Goal: Task Accomplishment & Management: Manage account settings

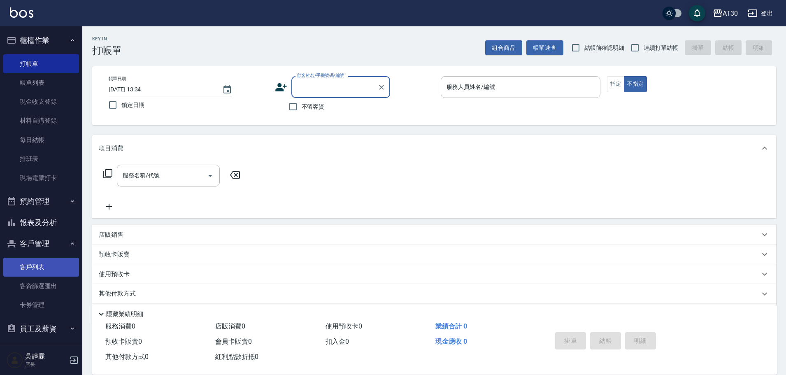
click at [45, 265] on link "客戶列表" at bounding box center [41, 267] width 76 height 19
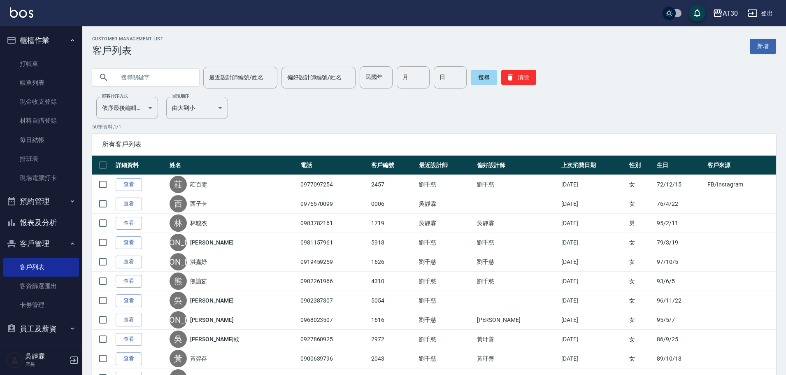
click at [135, 86] on input "text" at bounding box center [153, 77] width 77 height 22
type input "x"
type input "呂"
click at [476, 71] on button "搜尋" at bounding box center [484, 77] width 26 height 15
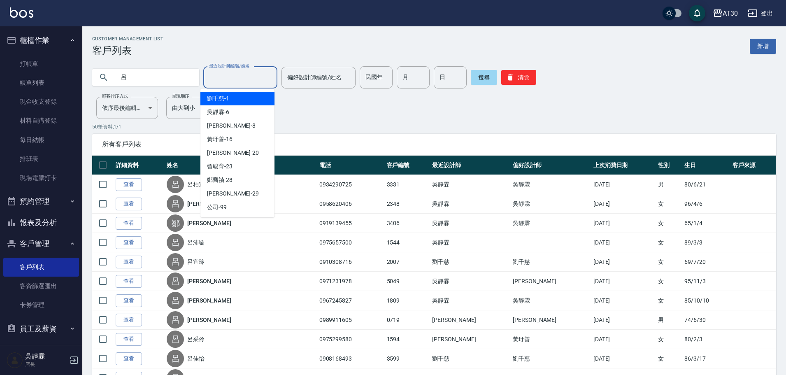
click at [263, 82] on input "最近設計師編號/姓名" at bounding box center [240, 77] width 67 height 14
click at [256, 112] on div "吳靜霖 -6" at bounding box center [237, 112] width 74 height 14
type input "吳靜霖-6"
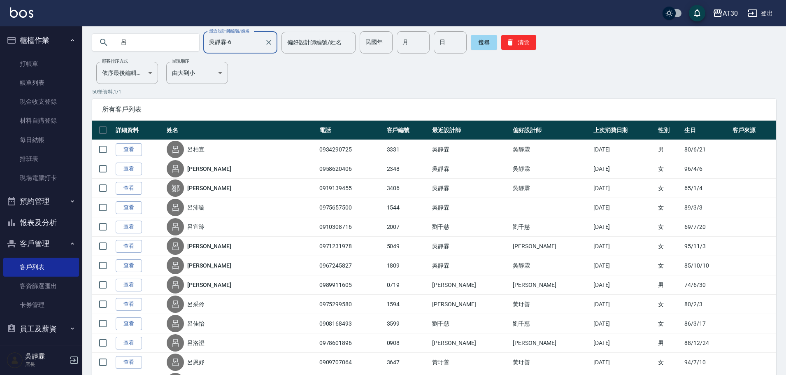
scroll to position [14, 0]
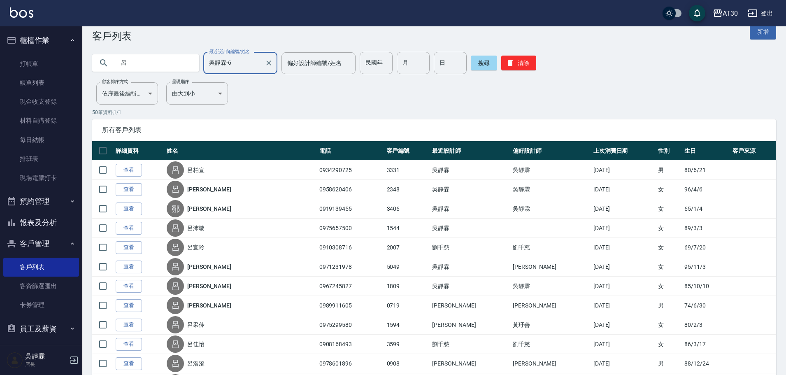
click at [177, 58] on input "呂" at bounding box center [153, 63] width 77 height 22
click at [266, 64] on icon "Clear" at bounding box center [268, 63] width 5 height 5
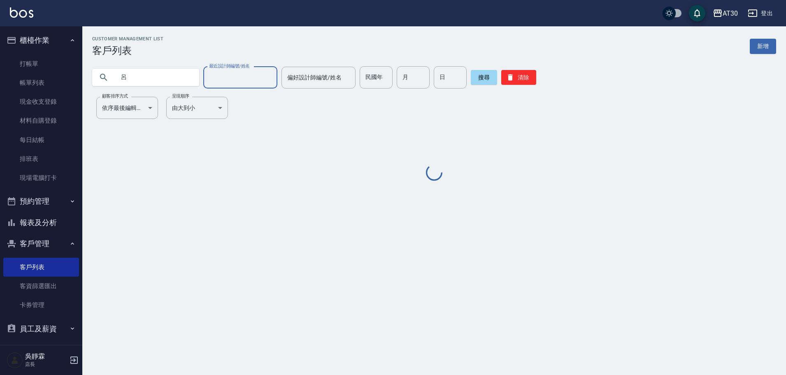
scroll to position [0, 0]
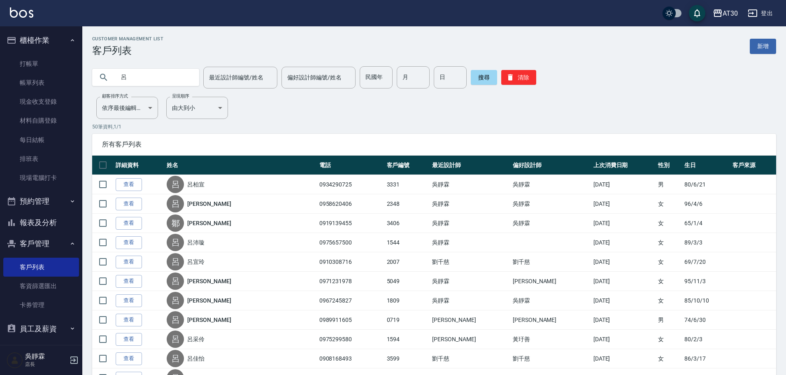
click at [140, 79] on input "呂" at bounding box center [153, 77] width 77 height 22
type input "[PERSON_NAME]"
click at [476, 79] on button "搜尋" at bounding box center [484, 77] width 26 height 15
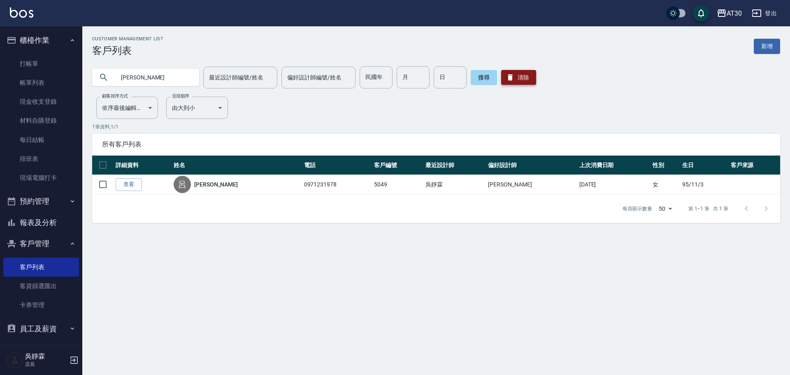
click at [522, 73] on button "清除" at bounding box center [518, 77] width 35 height 15
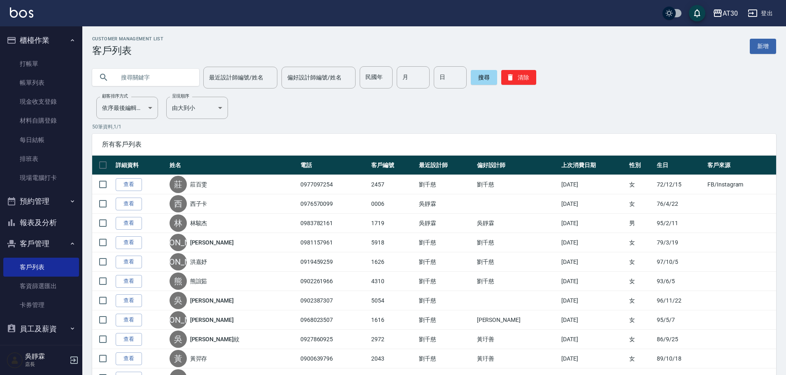
click at [158, 81] on input "text" at bounding box center [153, 77] width 77 height 22
type input "亞"
type input "牙"
type input "雅莙"
click at [480, 77] on button "搜尋" at bounding box center [484, 77] width 26 height 15
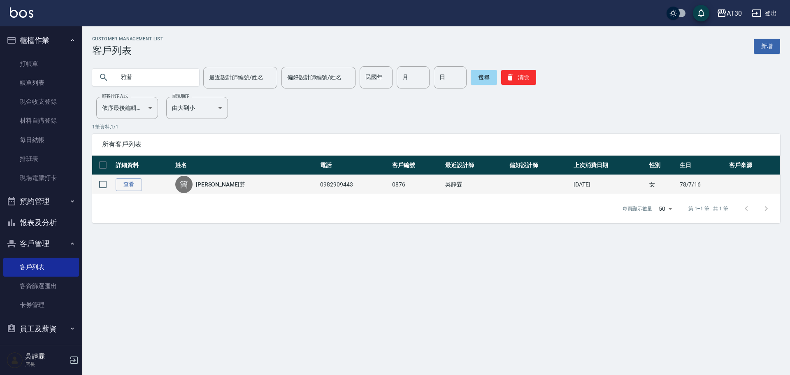
click at [135, 191] on td "查看" at bounding box center [144, 184] width 60 height 19
click at [135, 185] on link "查看" at bounding box center [129, 184] width 26 height 13
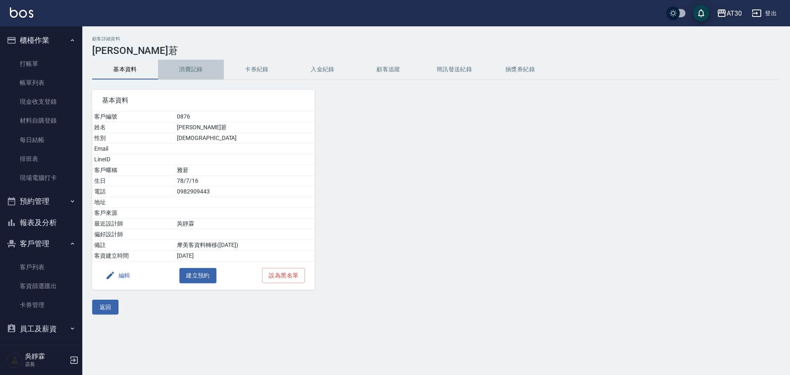
click at [190, 66] on button "消費記錄" at bounding box center [191, 70] width 66 height 20
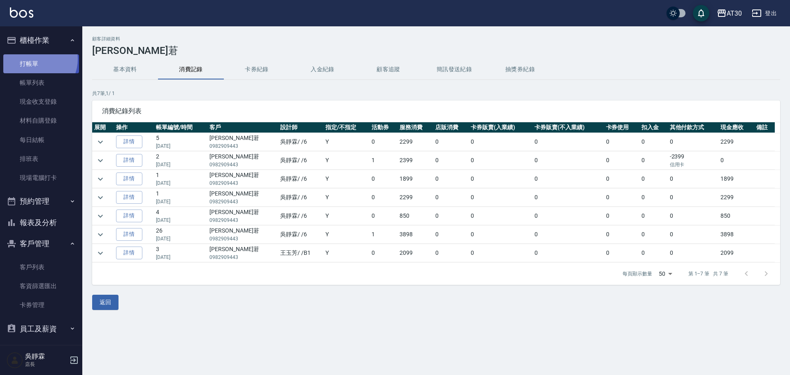
click at [35, 59] on link "打帳單" at bounding box center [41, 63] width 76 height 19
